Goal: Transaction & Acquisition: Purchase product/service

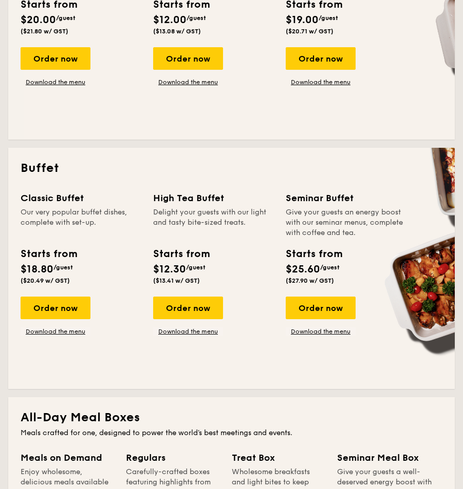
scroll to position [360, 0]
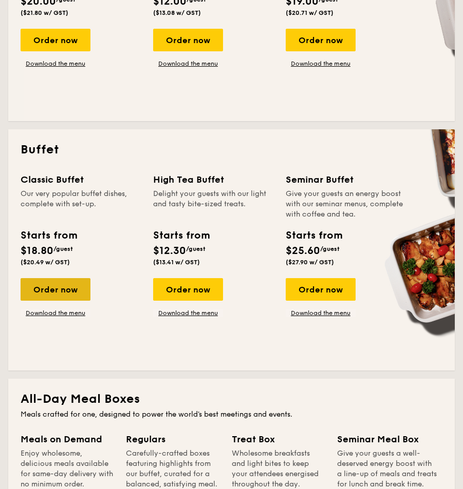
click at [48, 291] on div "Order now" at bounding box center [56, 289] width 70 height 23
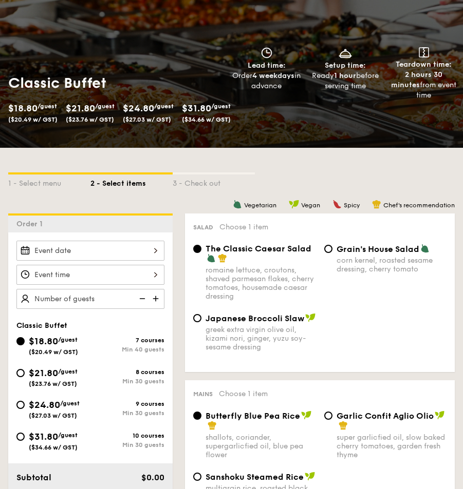
scroll to position [103, 0]
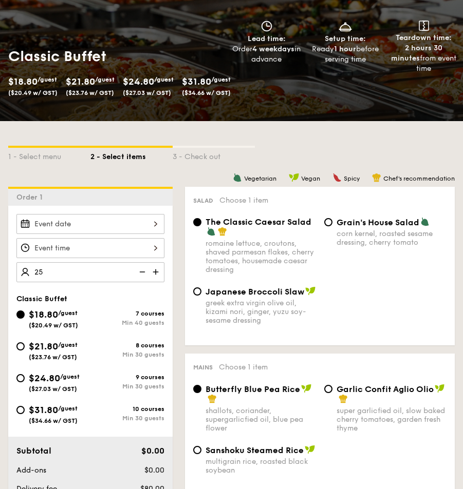
type input "40 guests"
click at [354, 315] on div "Japanese Broccoli Slaw greek extra virgin olive oil, kizami [PERSON_NAME], yuzu…" at bounding box center [319, 312] width 261 height 51
click at [146, 274] on img at bounding box center [141, 272] width 15 height 20
click at [144, 273] on img at bounding box center [141, 272] width 15 height 20
